Goal: Transaction & Acquisition: Purchase product/service

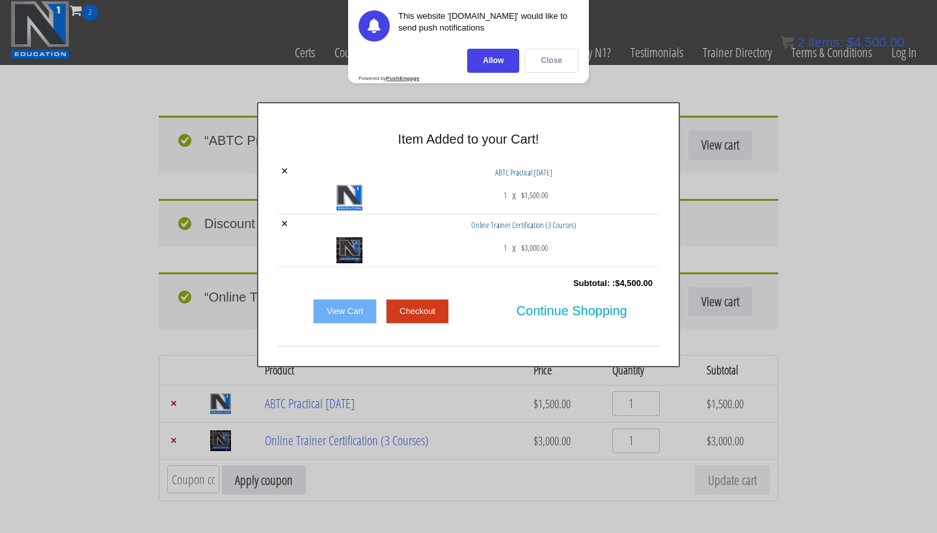
click at [542, 62] on div "Close" at bounding box center [551, 61] width 54 height 24
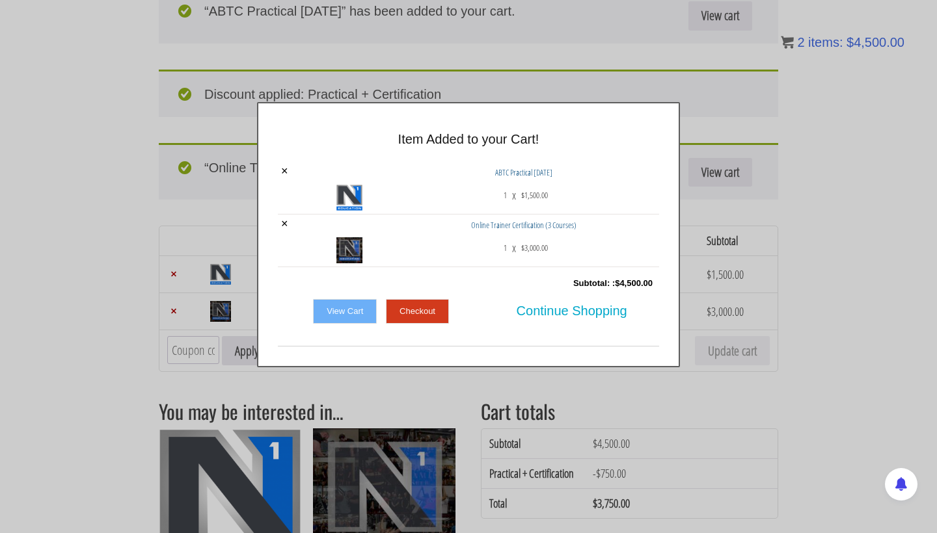
scroll to position [93, 0]
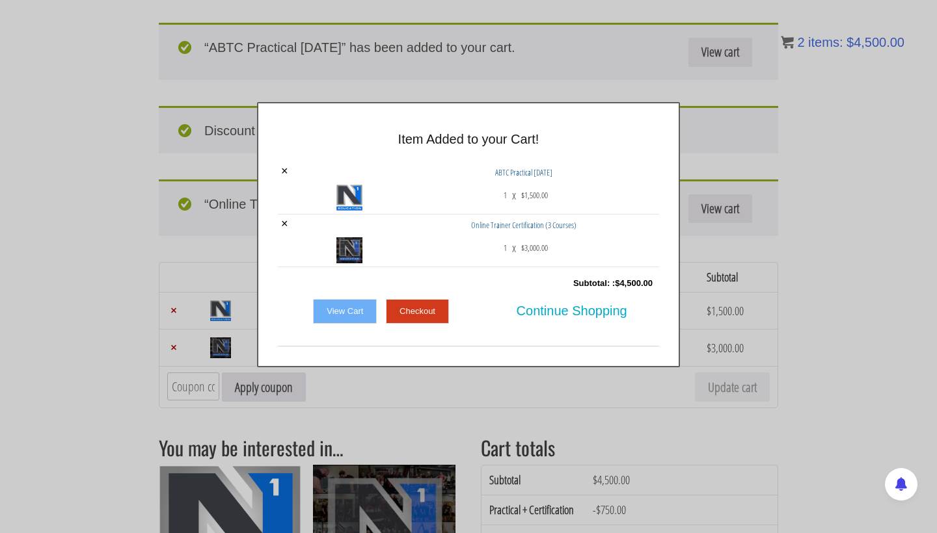
click at [349, 314] on link "View Cart" at bounding box center [345, 311] width 64 height 25
click at [440, 308] on link "Checkout" at bounding box center [417, 311] width 63 height 25
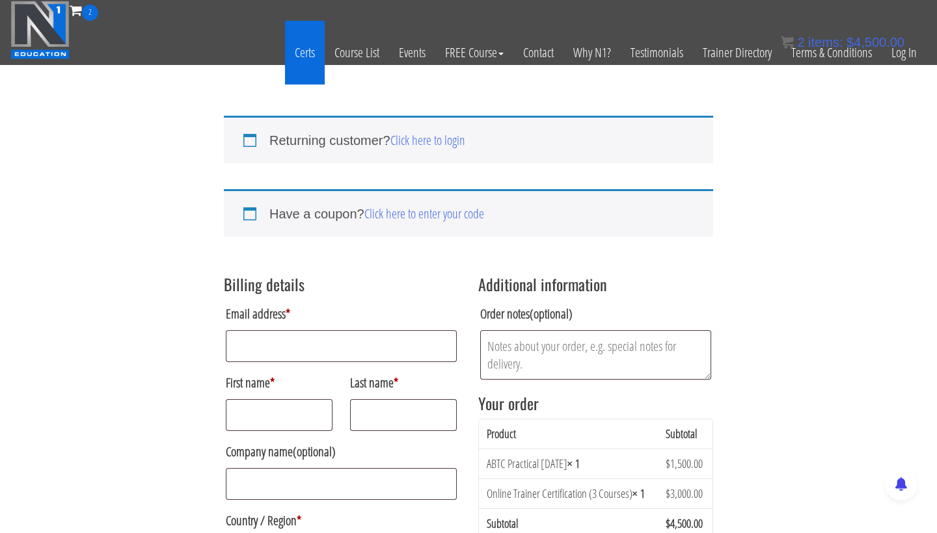
click at [307, 54] on link "Certs" at bounding box center [305, 53] width 40 height 64
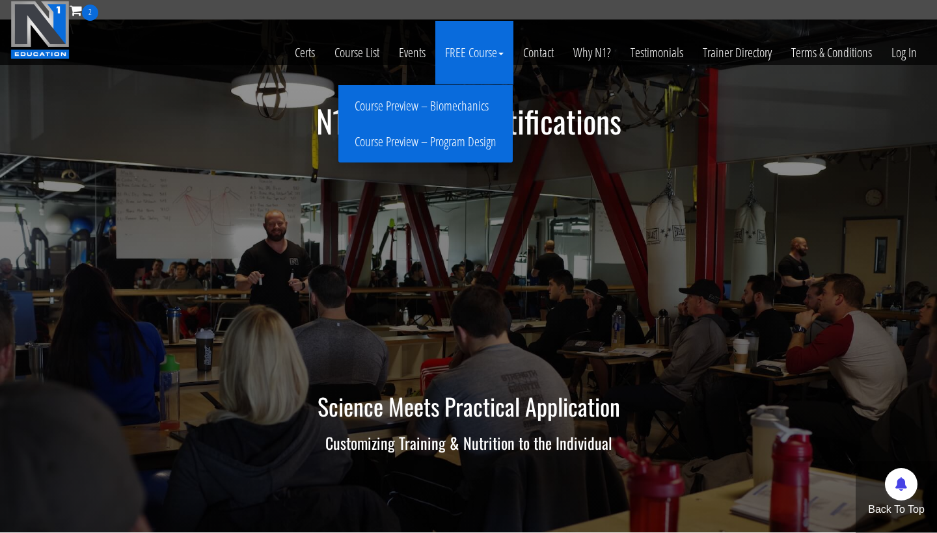
click at [491, 60] on link "FREE Course" at bounding box center [474, 53] width 78 height 64
click at [472, 144] on link "Course Preview – Program Design" at bounding box center [426, 142] width 168 height 23
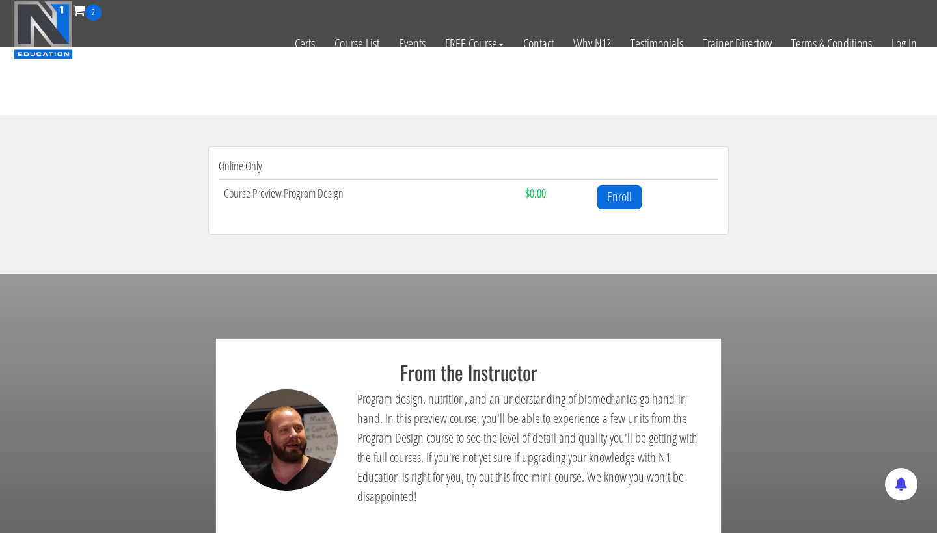
scroll to position [347, 0]
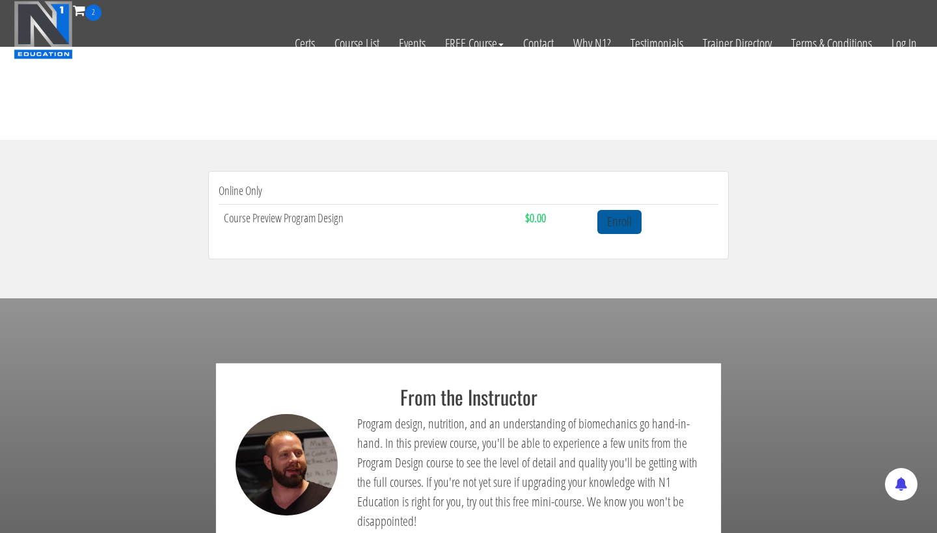
click at [625, 226] on link "Enroll" at bounding box center [619, 222] width 44 height 24
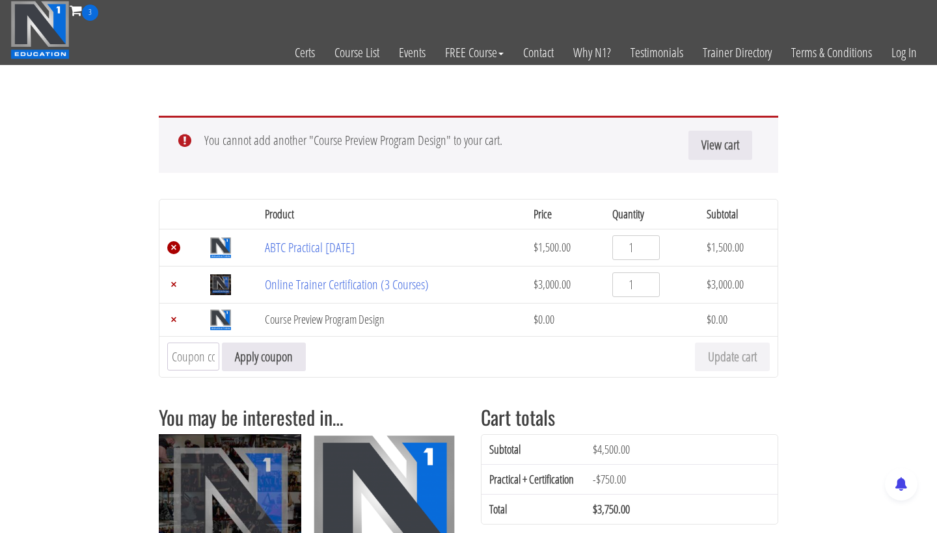
click at [172, 245] on link "×" at bounding box center [173, 247] width 13 height 13
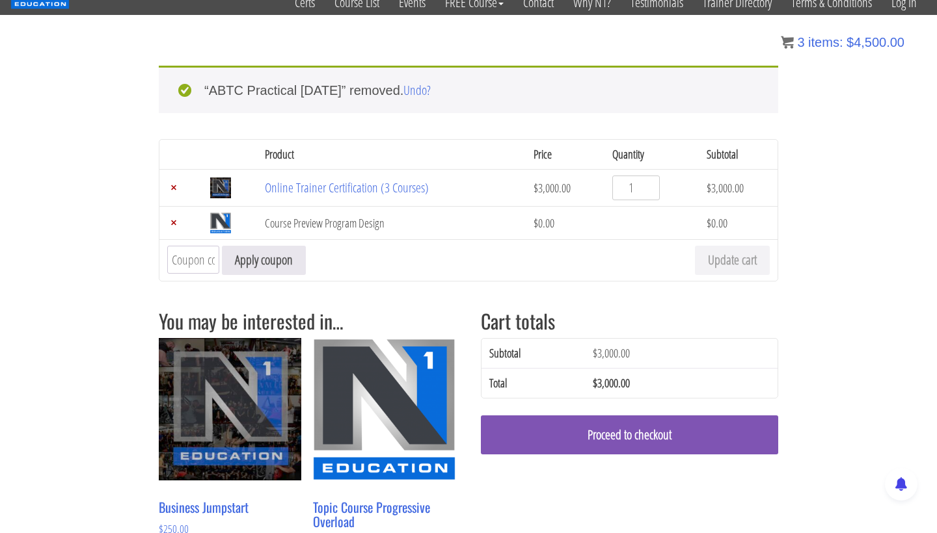
scroll to position [51, 0]
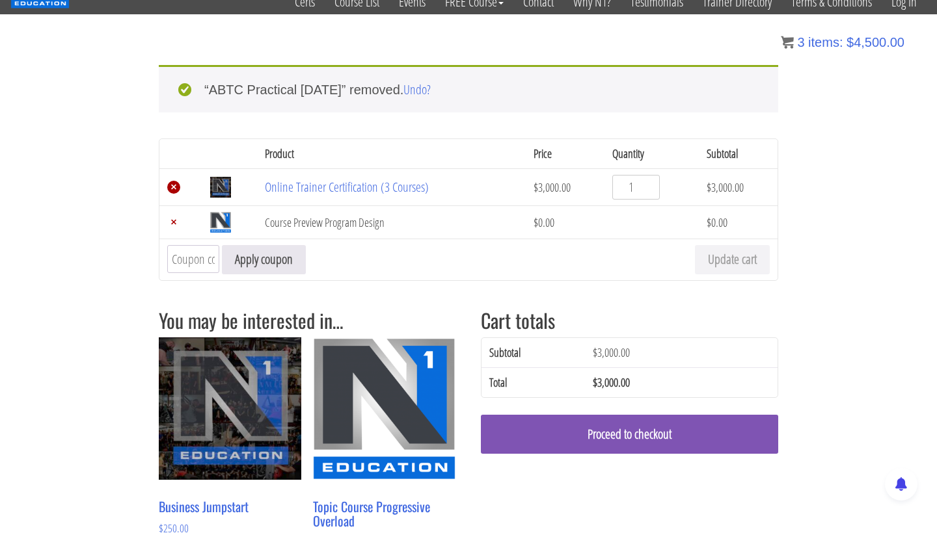
click at [172, 191] on link "×" at bounding box center [173, 187] width 13 height 13
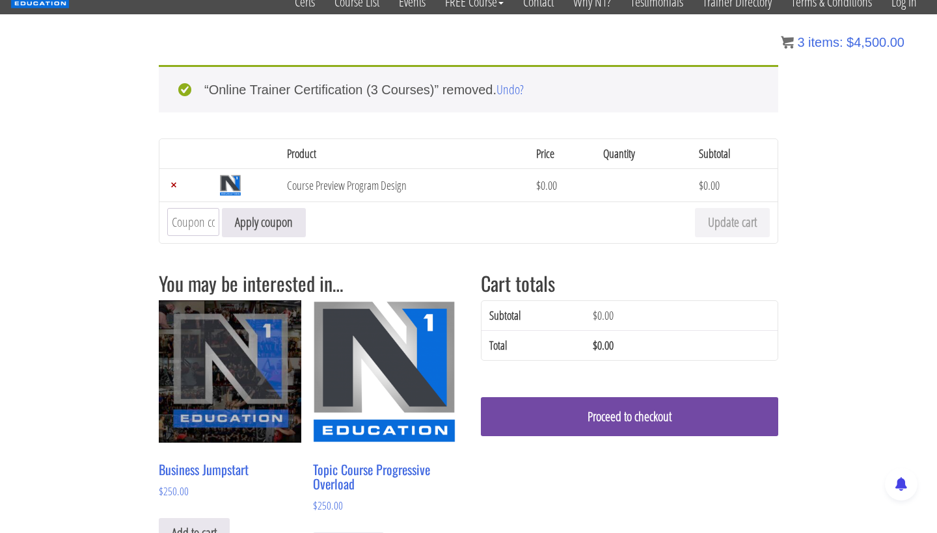
click at [685, 421] on link "Proceed to checkout" at bounding box center [629, 417] width 297 height 39
